Goal: Information Seeking & Learning: Learn about a topic

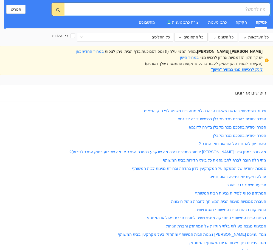
type input "כ"
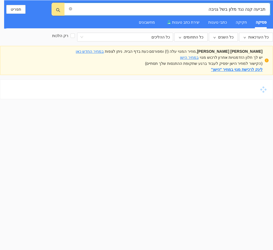
click at [246, 7] on input "תביעה קנה נגד מלון בשל גניבה" at bounding box center [169, 9] width 192 height 7
click at [250, 10] on input "תביעה קנה נגד מלון בשל גניבה" at bounding box center [169, 9] width 192 height 7
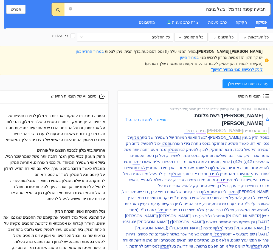
click at [191, 149] on p "בפסק הדין בעניין [PERSON_NAME]- "בשל האופי המיוחד של השמירה של בית המלון על נכס…" at bounding box center [195, 206] width 149 height 145
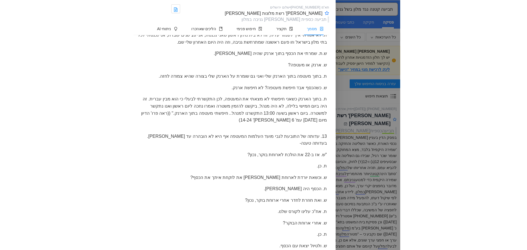
scroll to position [859, 0]
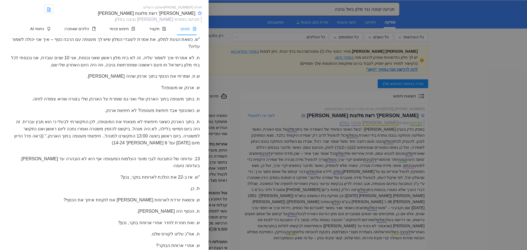
click at [308, 135] on div at bounding box center [263, 125] width 527 height 250
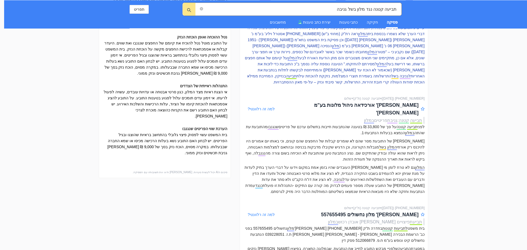
scroll to position [165, 0]
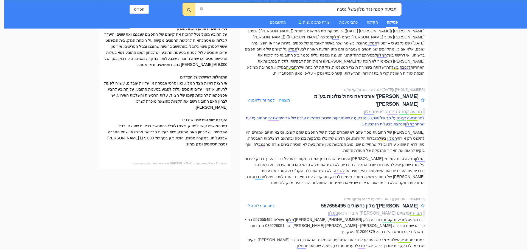
click at [308, 115] on p "לפני תביעה קטנה על סך של 33,800 ₪ בטענה שהנתבעות חייבות בתשלום ערכם של פריטים ש…" at bounding box center [333, 121] width 181 height 12
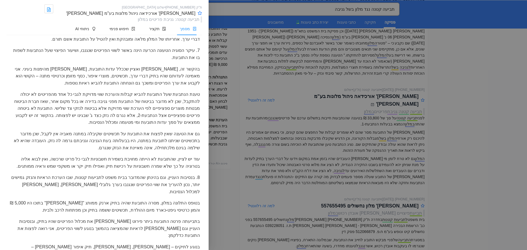
scroll to position [1451, 0]
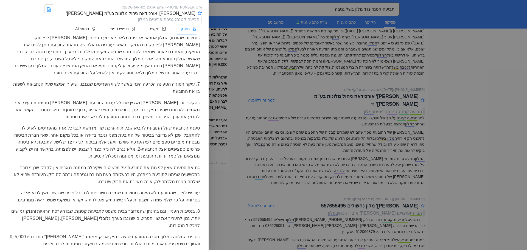
click at [308, 175] on div at bounding box center [263, 125] width 527 height 250
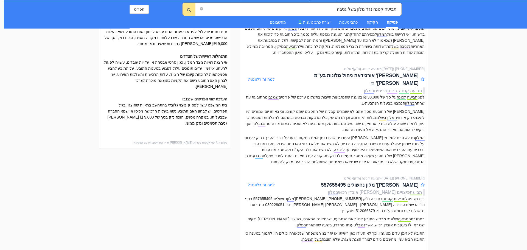
scroll to position [247, 0]
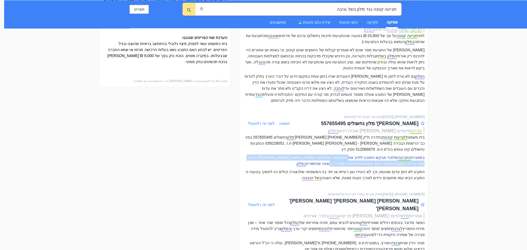
click at [308, 155] on p "במסגרת התביעה שלפניי מבקש התובע לחייב את הנתבעת, שבמלונה התארח, בפיצויו [PERSON…" at bounding box center [333, 161] width 181 height 12
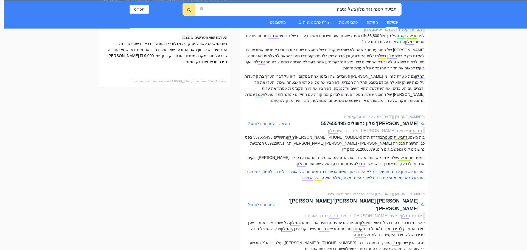
click at [308, 169] on p "התובע לא זימן עדים מטעמו, וכך לא העידו כאן רעייתו או יתר בני המשפחה שלכאורה יכו…" at bounding box center [333, 175] width 181 height 12
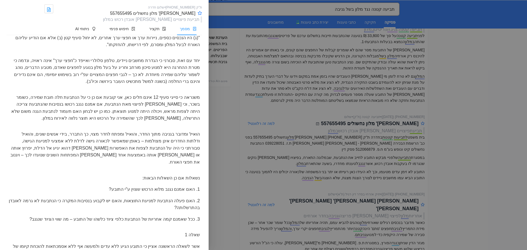
scroll to position [599, 0]
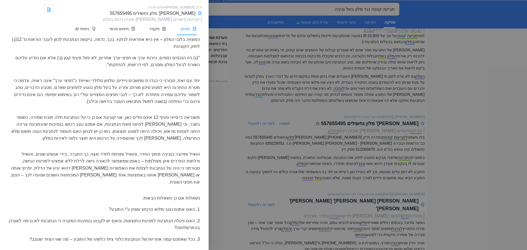
click at [281, 110] on div at bounding box center [263, 125] width 527 height 250
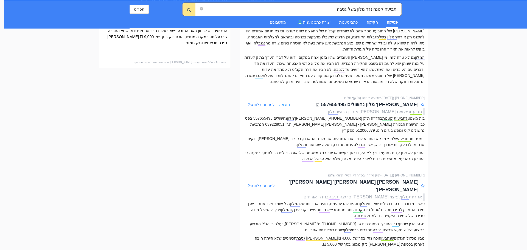
scroll to position [302, 0]
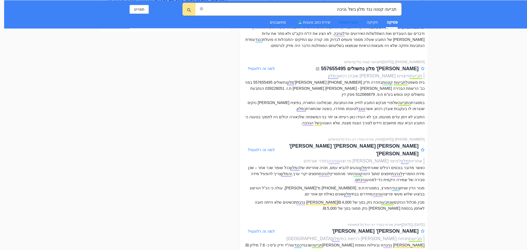
click at [308, 21] on div "כתבי טענות" at bounding box center [348, 22] width 19 height 6
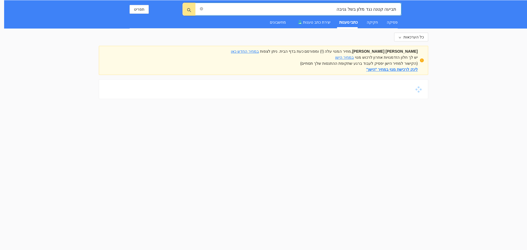
drag, startPoint x: 329, startPoint y: 9, endPoint x: 398, endPoint y: 11, distance: 68.7
click at [308, 11] on span "תביעה קטנה נגד מלון בשל גניבה" at bounding box center [298, 9] width 206 height 13
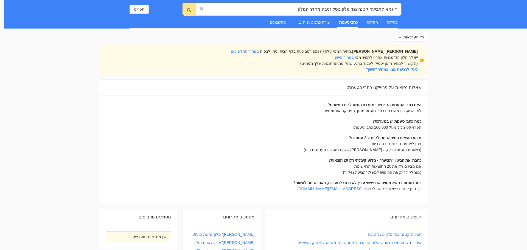
type input "דוגמא לתביעה קטנה נגד מלון בשל גניבה מחדר המלון"
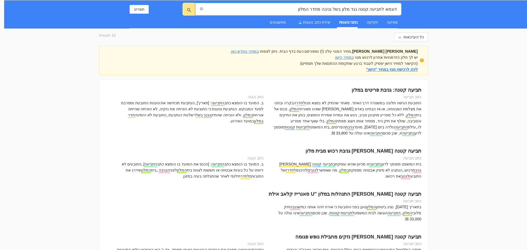
click at [308, 102] on div "התובעת הגישה תלונה במשטרה דרך האתר. מאחר שהתיק לא נמצא פנו לחדר הבקרה ובחנו את …" at bounding box center [346, 118] width 152 height 36
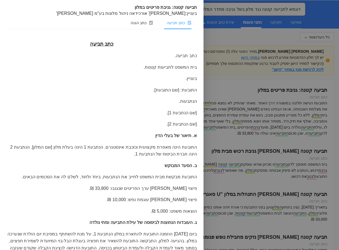
drag, startPoint x: 177, startPoint y: 189, endPoint x: 187, endPoint y: 189, distance: 10.7
click at [178, 189] on div "פיצוי [PERSON_NAME] ערך הפריטים שנגנבו: 33,800 ₪." at bounding box center [102, 188] width 191 height 7
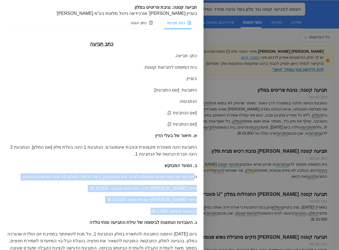
drag, startPoint x: 195, startPoint y: 177, endPoint x: 125, endPoint y: 214, distance: 79.4
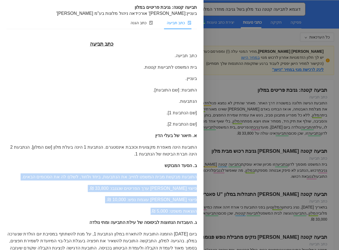
drag, startPoint x: 196, startPoint y: 176, endPoint x: 144, endPoint y: 201, distance: 57.6
copy div "התובעת מבקשת מבית המשפט לחייב את הנתבעות, ביחד ולחוד, לשלם לה את הסכומים הבאים.…"
click at [91, 208] on div "הוצאות משפט: 5,000 ₪." at bounding box center [102, 211] width 191 height 7
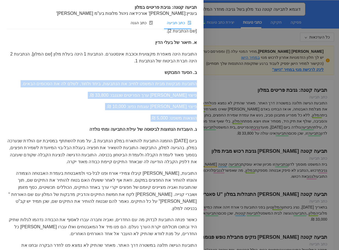
scroll to position [110, 0]
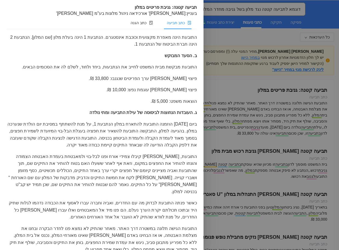
click at [148, 119] on div "כתב תביעה כתב תביעה. בית המשפט לתביעות קטנות. בעניין. התובעת: [שם התובעת]. הנתב…" at bounding box center [102, 201] width 191 height 543
drag, startPoint x: 127, startPoint y: 98, endPoint x: 107, endPoint y: 69, distance: 35.5
click at [127, 98] on div "הוצאות משפט: 5,000 ₪." at bounding box center [102, 101] width 191 height 7
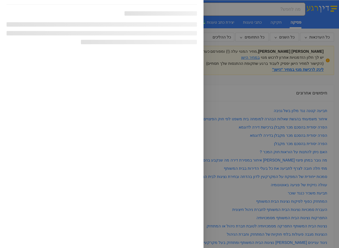
click at [284, 111] on div at bounding box center [169, 124] width 339 height 248
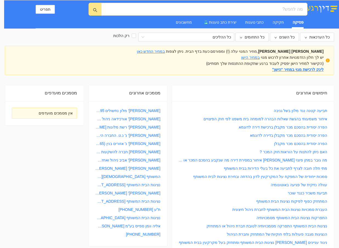
click at [286, 110] on link "תביעה קטנה נגד מלון בשל גניבה" at bounding box center [301, 111] width 54 height 6
type input "תביעה קטנה נגד מלון בשל גניבה"
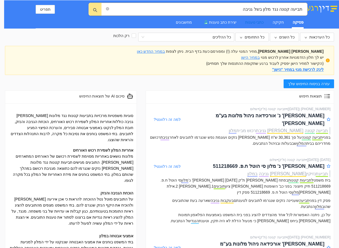
click at [249, 19] on div "כתבי טענות" at bounding box center [254, 22] width 19 height 6
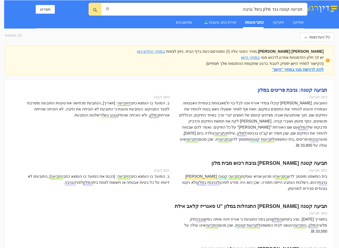
click at [309, 90] on div "תביעה קטנה: גניבת פריטים במלון" at bounding box center [170, 90] width 316 height 8
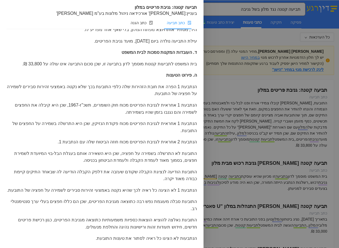
scroll to position [355, 0]
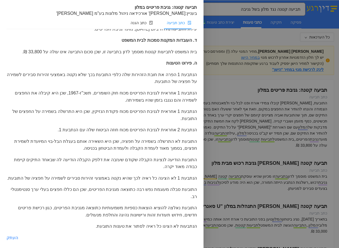
click at [144, 180] on div "הנתבעת 1 לא הציגה כל ראיה לכך שהיא נקטה באמצעי זהירות סבירים לשמירה על חפציה של…" at bounding box center [102, 178] width 191 height 7
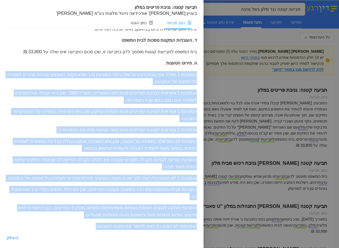
drag, startPoint x: 196, startPoint y: 68, endPoint x: 104, endPoint y: 198, distance: 159.6
copy div "הנתבעת 1 הפרה את חובת הזהירות שלה כלפי התובעת בכך שלא נקטה באמצעי זהירות סבירים…"
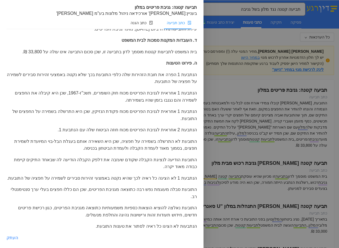
click at [76, 60] on div "ה. פירוט הטענות" at bounding box center [102, 63] width 191 height 7
click at [227, 79] on div at bounding box center [169, 124] width 339 height 248
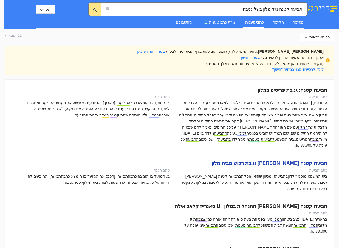
click at [312, 159] on div "תביעה קטנה [PERSON_NAME] גניבת רכוש מבית מלון" at bounding box center [170, 163] width 316 height 8
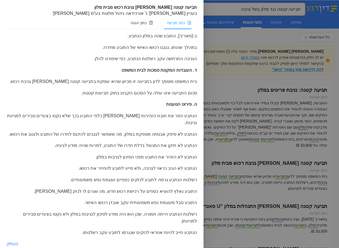
scroll to position [128, 0]
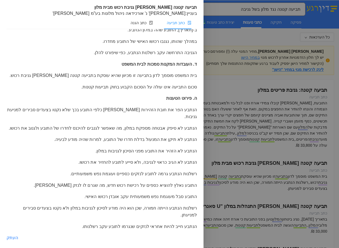
click at [268, 188] on div at bounding box center [169, 124] width 339 height 248
